Goal: Transaction & Acquisition: Purchase product/service

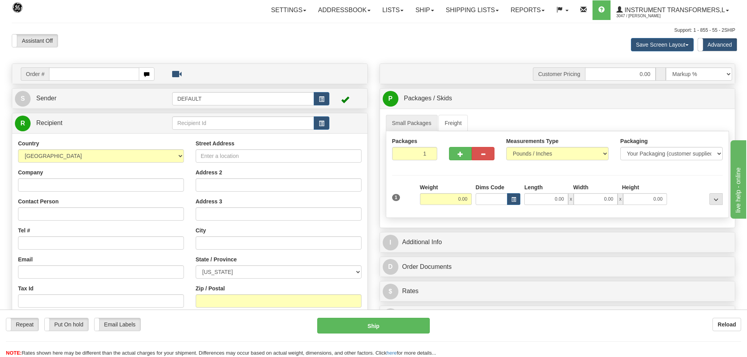
click at [230, 65] on div "Order #" at bounding box center [189, 74] width 355 height 20
click at [67, 69] on input "text" at bounding box center [94, 73] width 90 height 13
paste input "86706484"
type input "86706484"
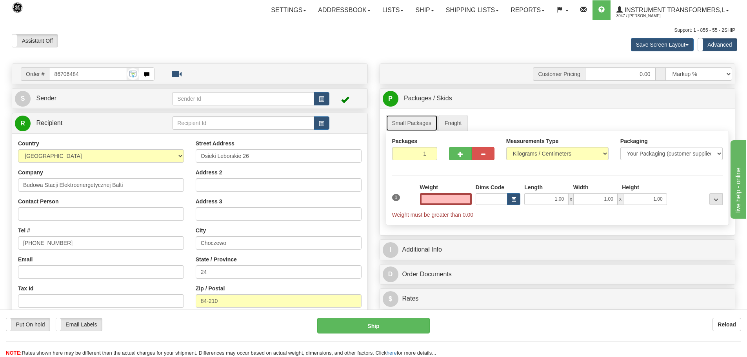
type input "0.00"
drag, startPoint x: 411, startPoint y: 122, endPoint x: 455, endPoint y: 124, distance: 43.2
click at [411, 122] on link "Small Packages" at bounding box center [412, 123] width 52 height 16
drag, startPoint x: 562, startPoint y: 151, endPoint x: 554, endPoint y: 155, distance: 8.8
click at [562, 151] on select "Pounds / Inches Kilograms / Centimeters" at bounding box center [557, 153] width 102 height 13
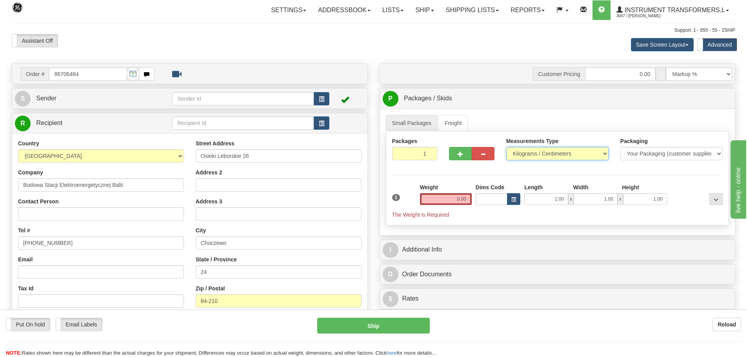
select select "0"
click at [506, 147] on select "Pounds / Inches Kilograms / Centimeters" at bounding box center [557, 153] width 102 height 13
drag, startPoint x: 449, startPoint y: 198, endPoint x: 528, endPoint y: 200, distance: 78.4
click at [527, 200] on div "1 Weight 0.00 Dims Code 1.00" at bounding box center [557, 200] width 335 height 35
click button "Delete" at bounding box center [0, 0] width 0 height 0
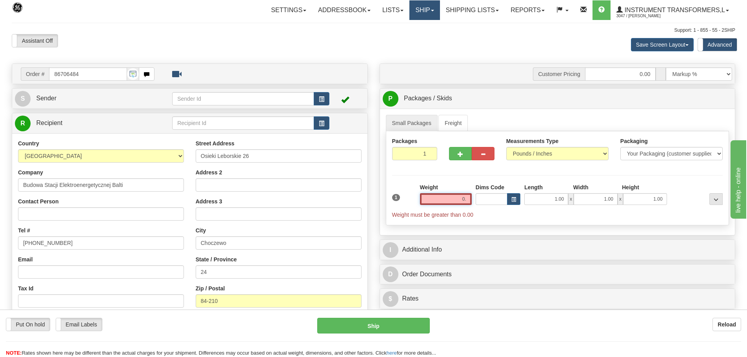
type input "0"
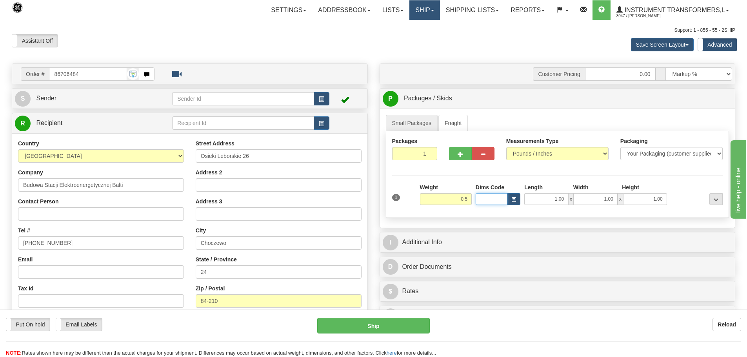
type input "0.50"
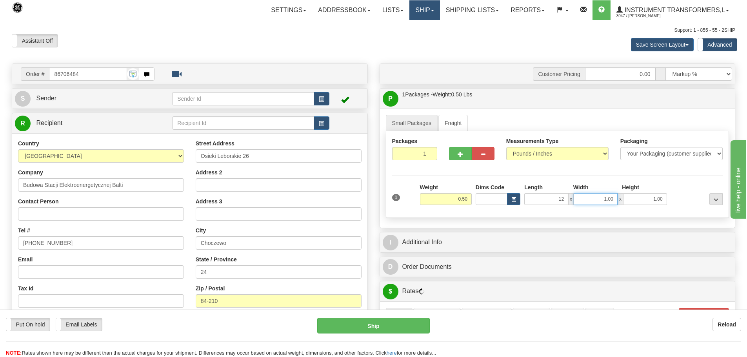
type input "12.00"
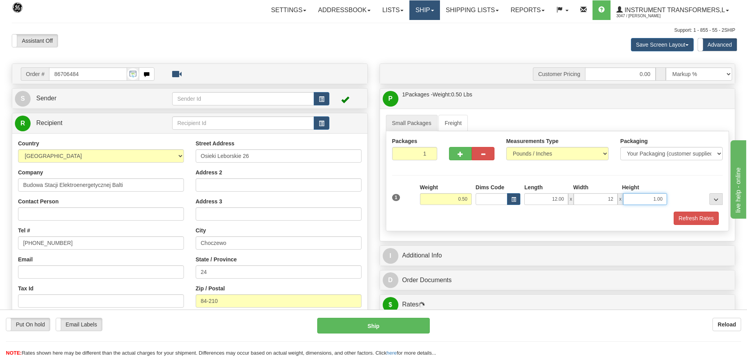
type input "12.00"
type input "1.00"
click at [663, 180] on div "Packages 1 1 Measurements Type" at bounding box center [557, 181] width 343 height 100
click at [696, 224] on button "Refresh Rates" at bounding box center [695, 218] width 45 height 13
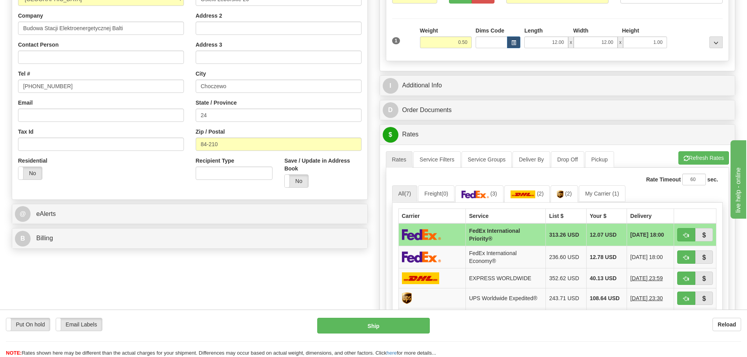
scroll to position [196, 0]
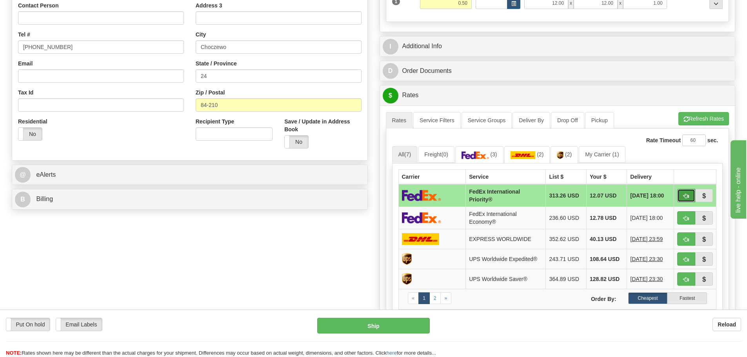
click at [690, 197] on button "button" at bounding box center [686, 195] width 18 height 13
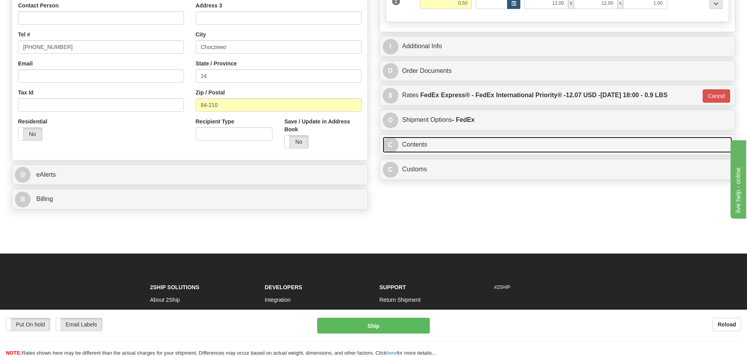
click at [474, 145] on link "C Contents" at bounding box center [557, 145] width 350 height 16
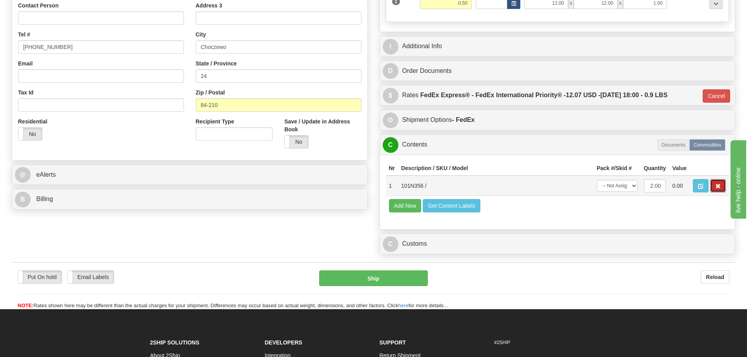
click at [719, 184] on span "button" at bounding box center [717, 186] width 5 height 5
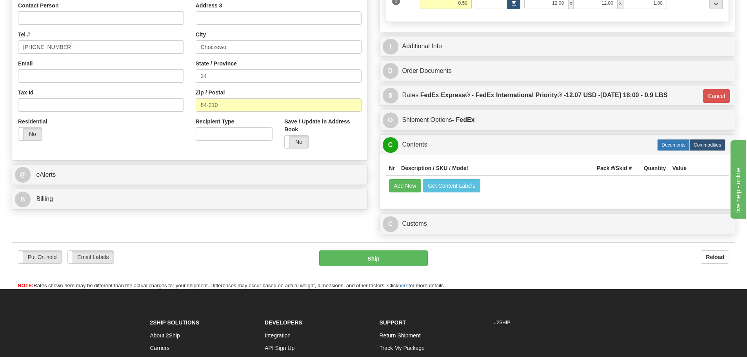
click at [674, 144] on label "Documents" at bounding box center [673, 145] width 33 height 12
type input "01"
radio input "true"
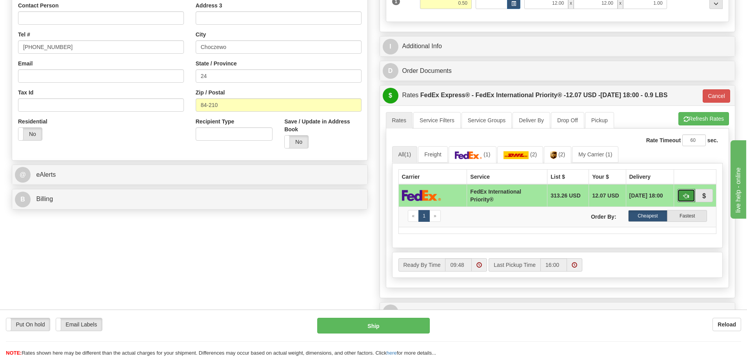
click at [684, 196] on span "button" at bounding box center [685, 196] width 5 height 5
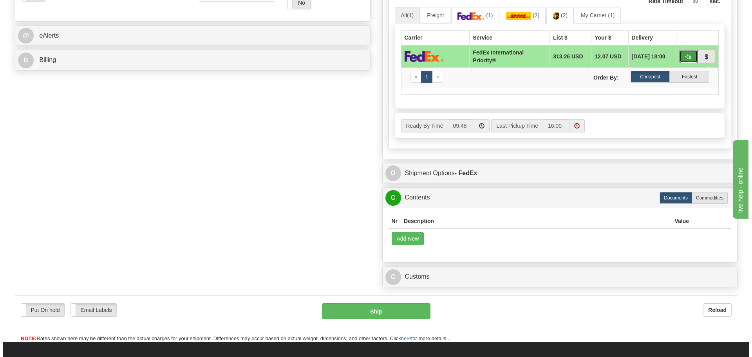
scroll to position [392, 0]
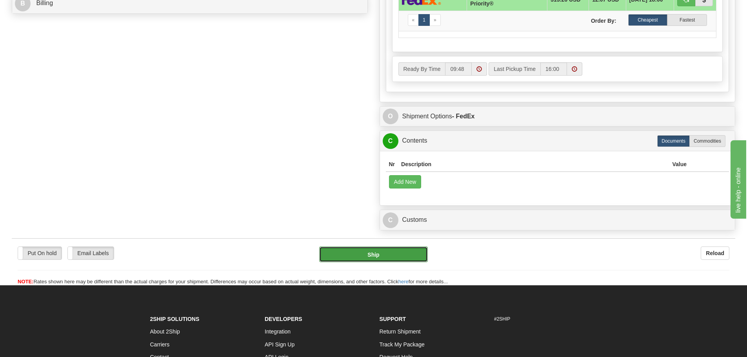
click at [397, 248] on button "Ship" at bounding box center [373, 254] width 109 height 16
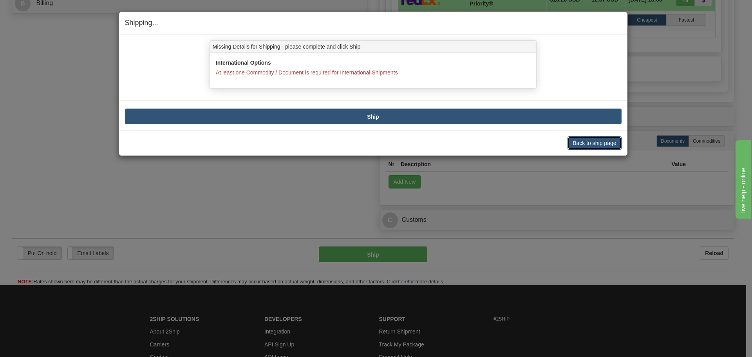
click at [576, 140] on button "Back to ship page" at bounding box center [595, 142] width 54 height 13
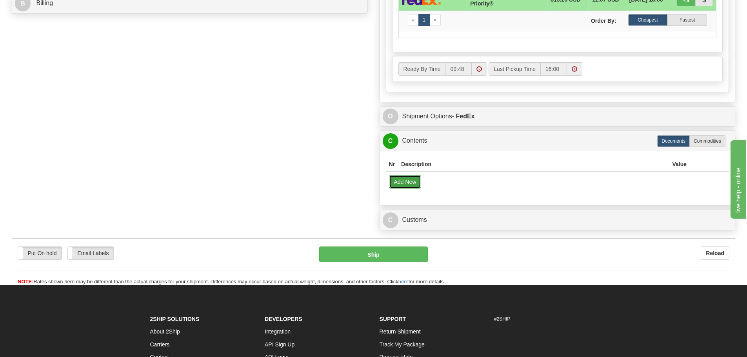
click at [409, 188] on button "Add New" at bounding box center [405, 181] width 33 height 13
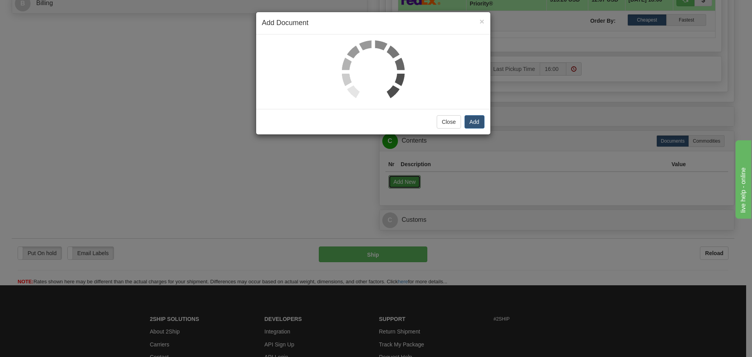
select select "US"
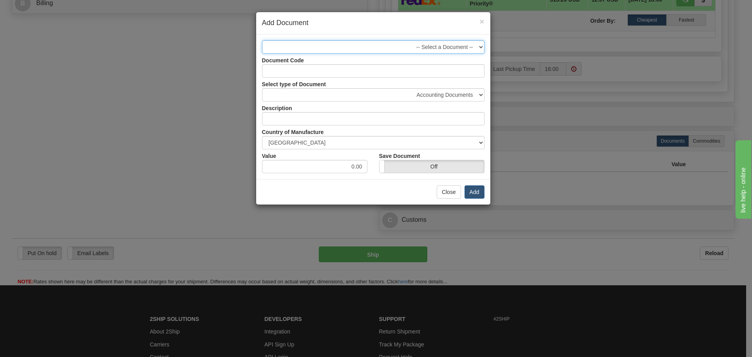
click at [411, 52] on select "-- Select a Document --" at bounding box center [373, 46] width 223 height 13
click at [406, 50] on select "-- Select a Document --" at bounding box center [373, 46] width 223 height 13
click at [435, 95] on select "Accounting Documents Analysis Reports Applications (Completed) Bank Statements …" at bounding box center [373, 94] width 223 height 13
select select "18"
click at [262, 88] on select "Accounting Documents Analysis Reports Applications (Completed) Bank Statements …" at bounding box center [373, 94] width 223 height 13
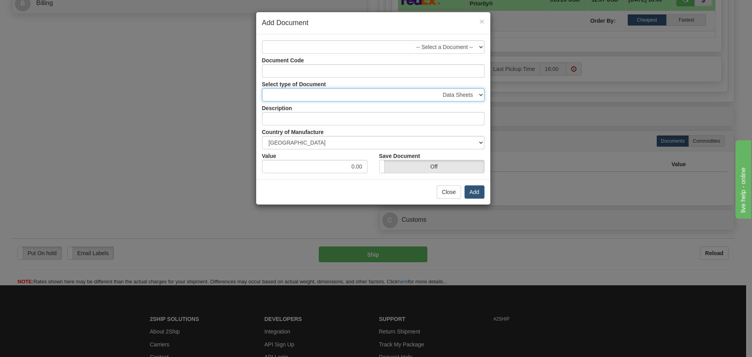
type input "Data Sheets"
click at [473, 185] on button "Add" at bounding box center [475, 191] width 20 height 13
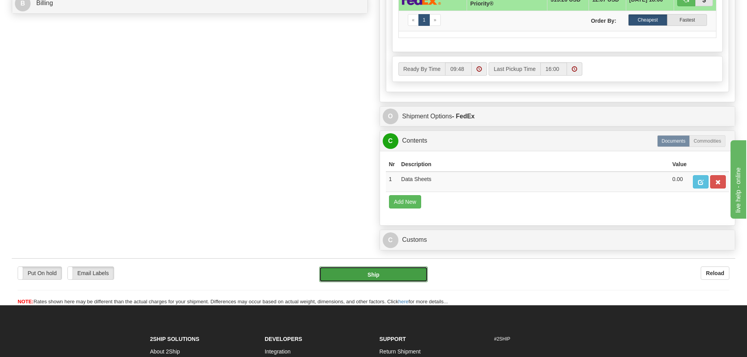
click at [381, 272] on button "Ship" at bounding box center [373, 274] width 109 height 16
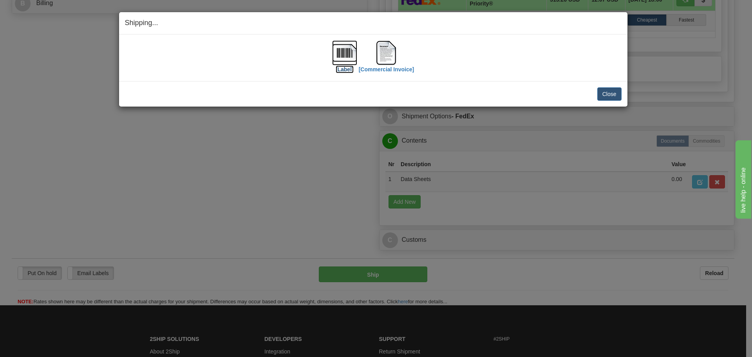
click at [344, 60] on img at bounding box center [344, 52] width 25 height 25
click at [386, 44] on img at bounding box center [386, 52] width 25 height 25
